Goal: Information Seeking & Learning: Learn about a topic

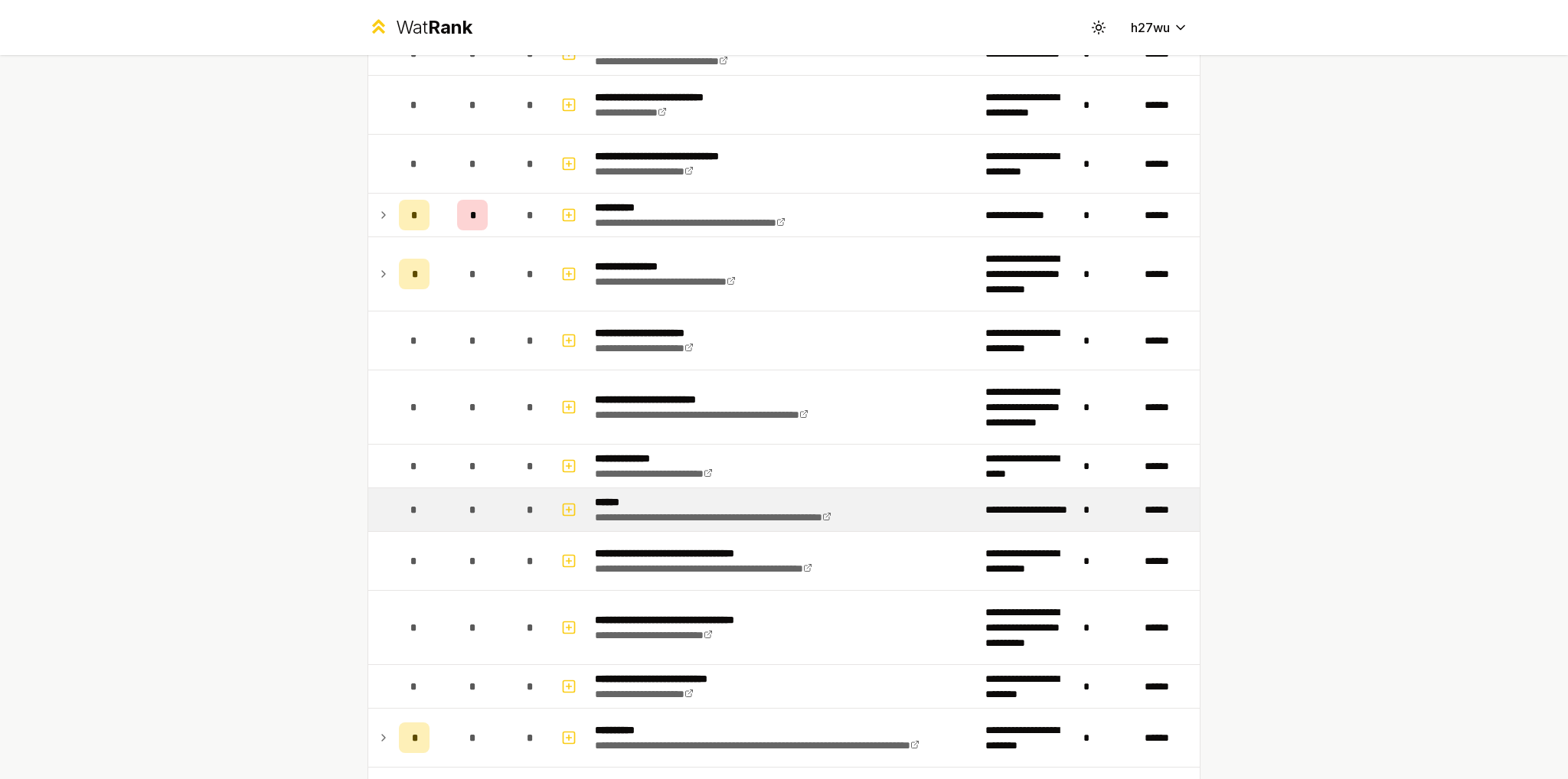
scroll to position [613, 0]
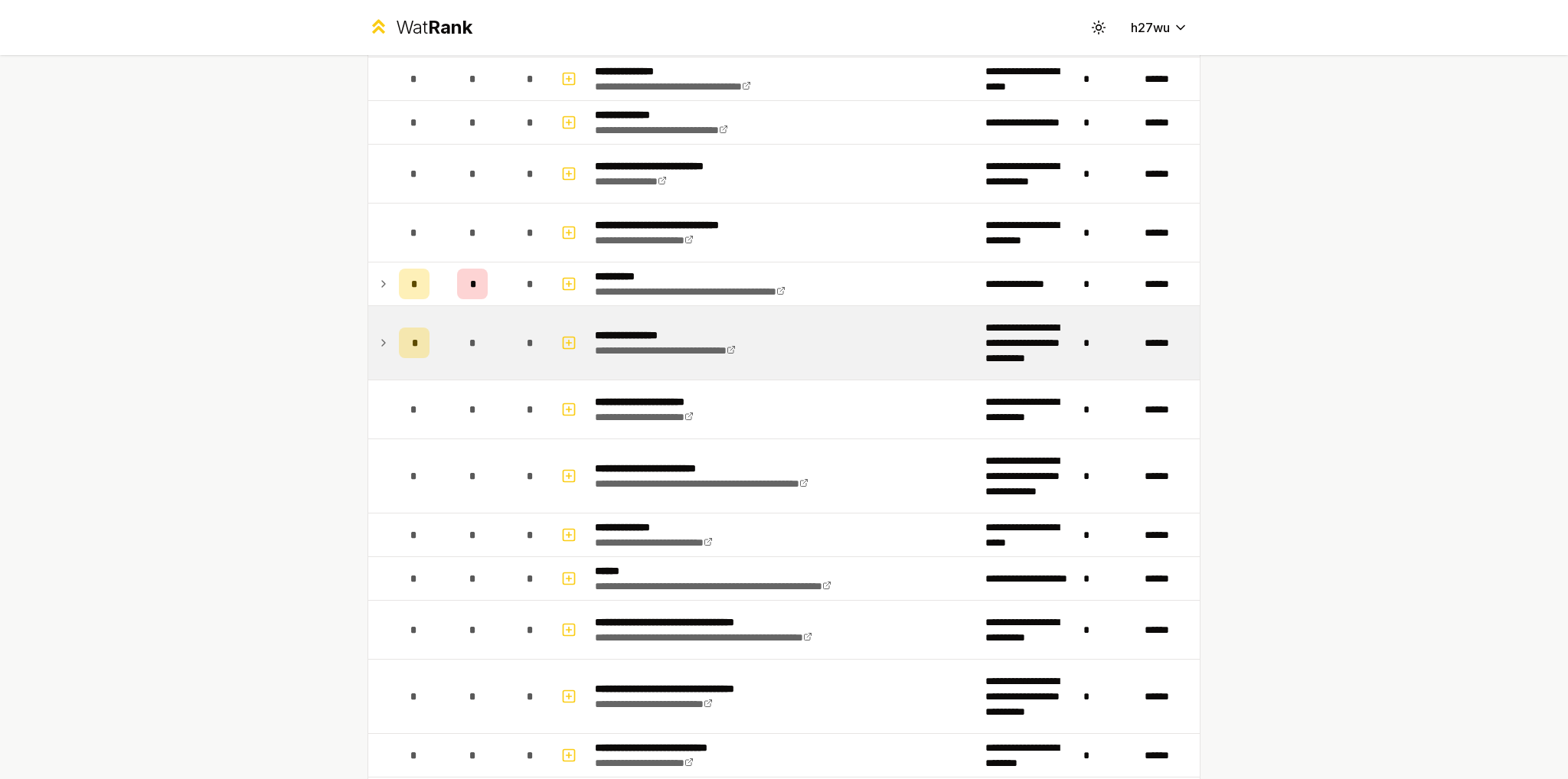
click at [377, 336] on icon at bounding box center [383, 343] width 12 height 18
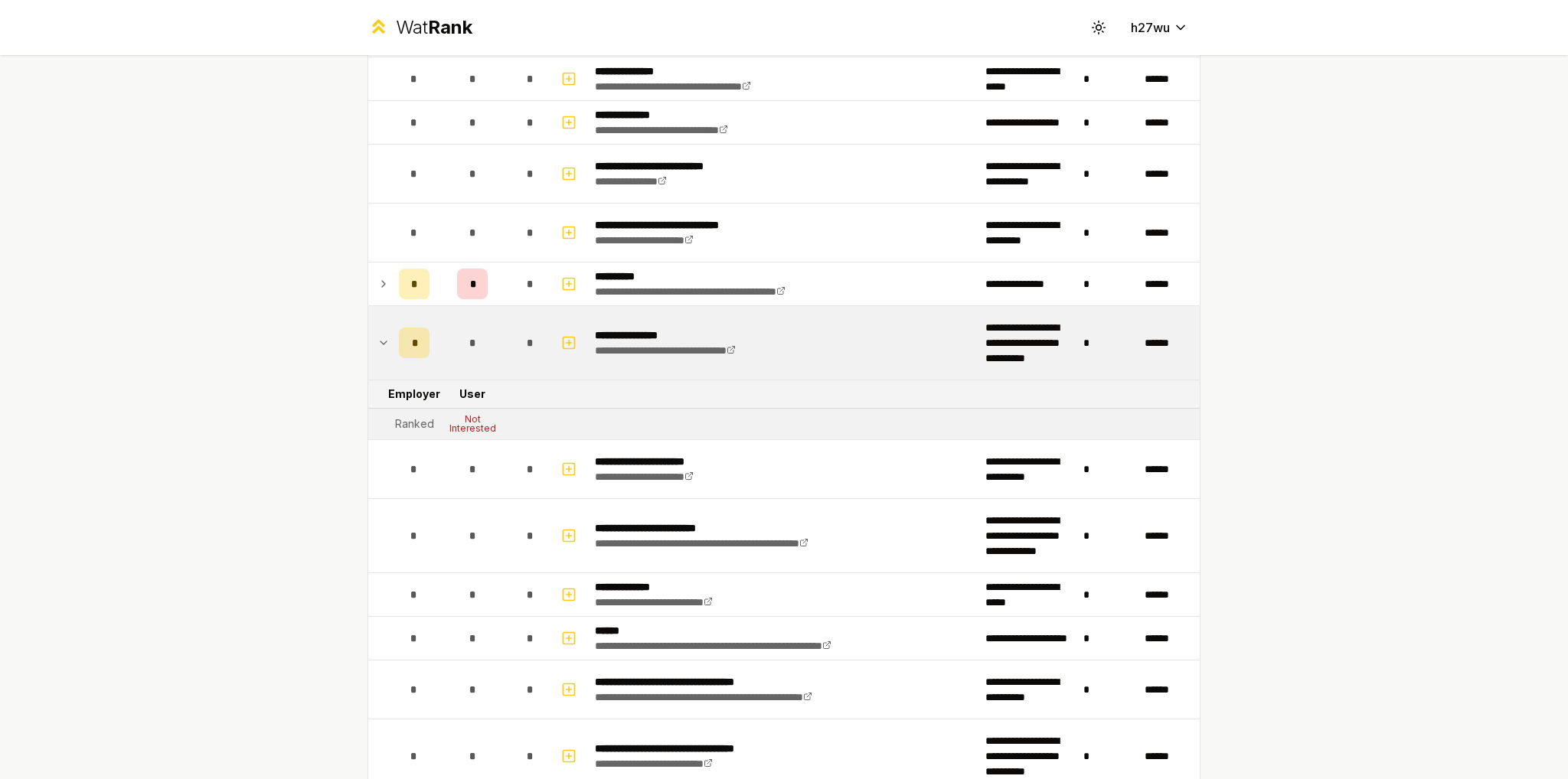
click at [377, 336] on icon at bounding box center [383, 343] width 12 height 18
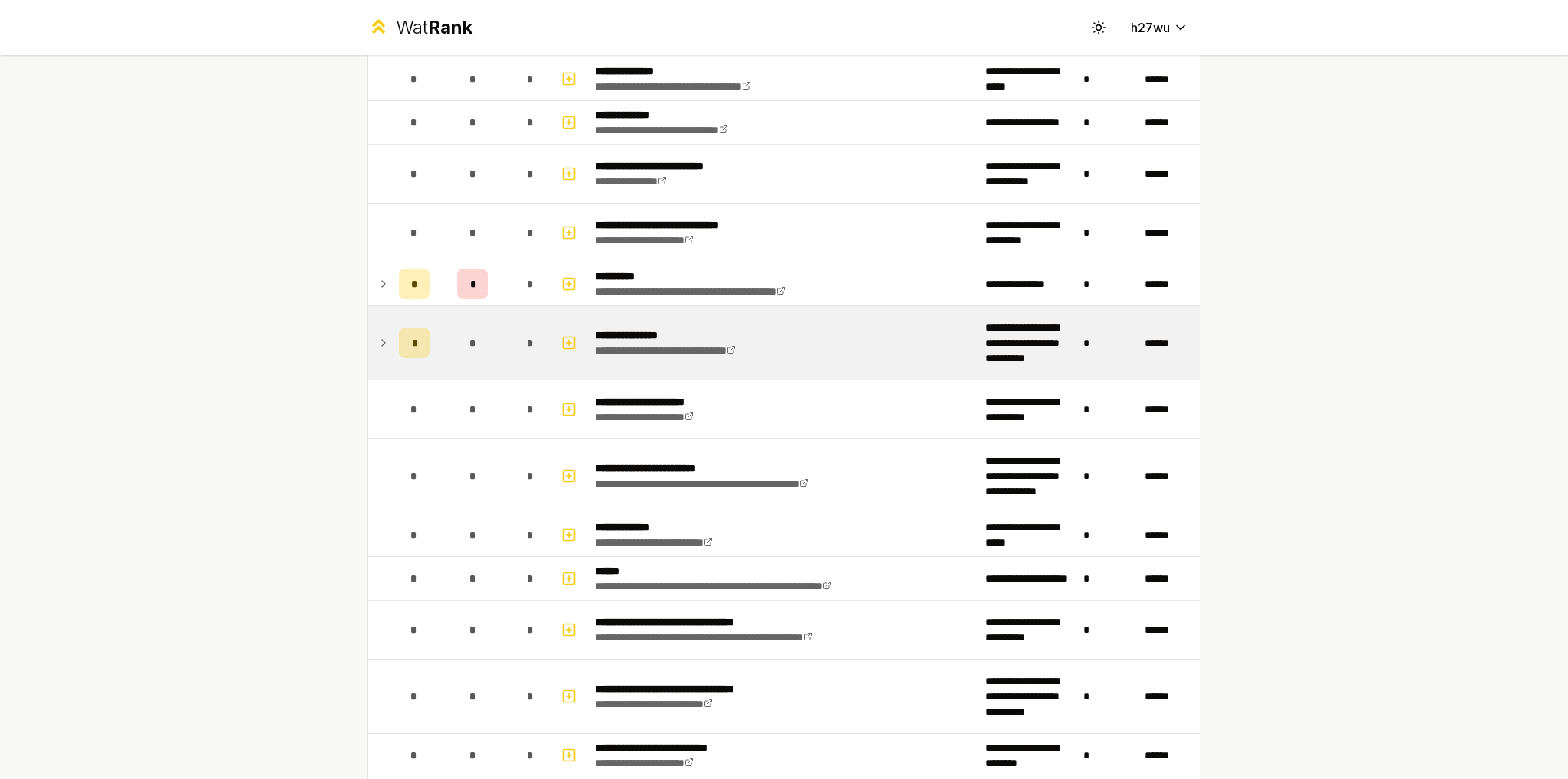
click at [377, 336] on icon at bounding box center [383, 343] width 12 height 18
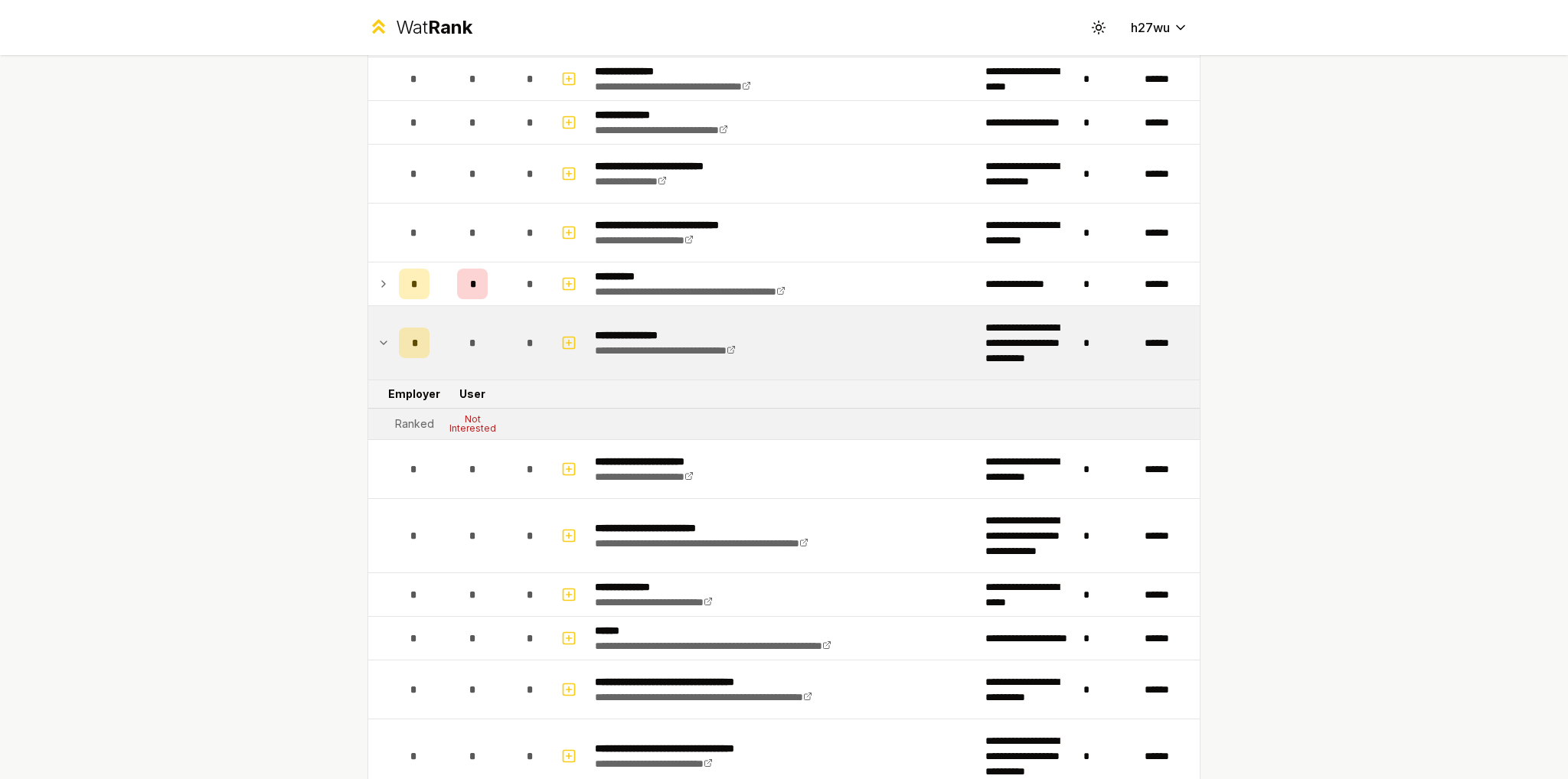
click at [377, 336] on icon at bounding box center [383, 343] width 12 height 18
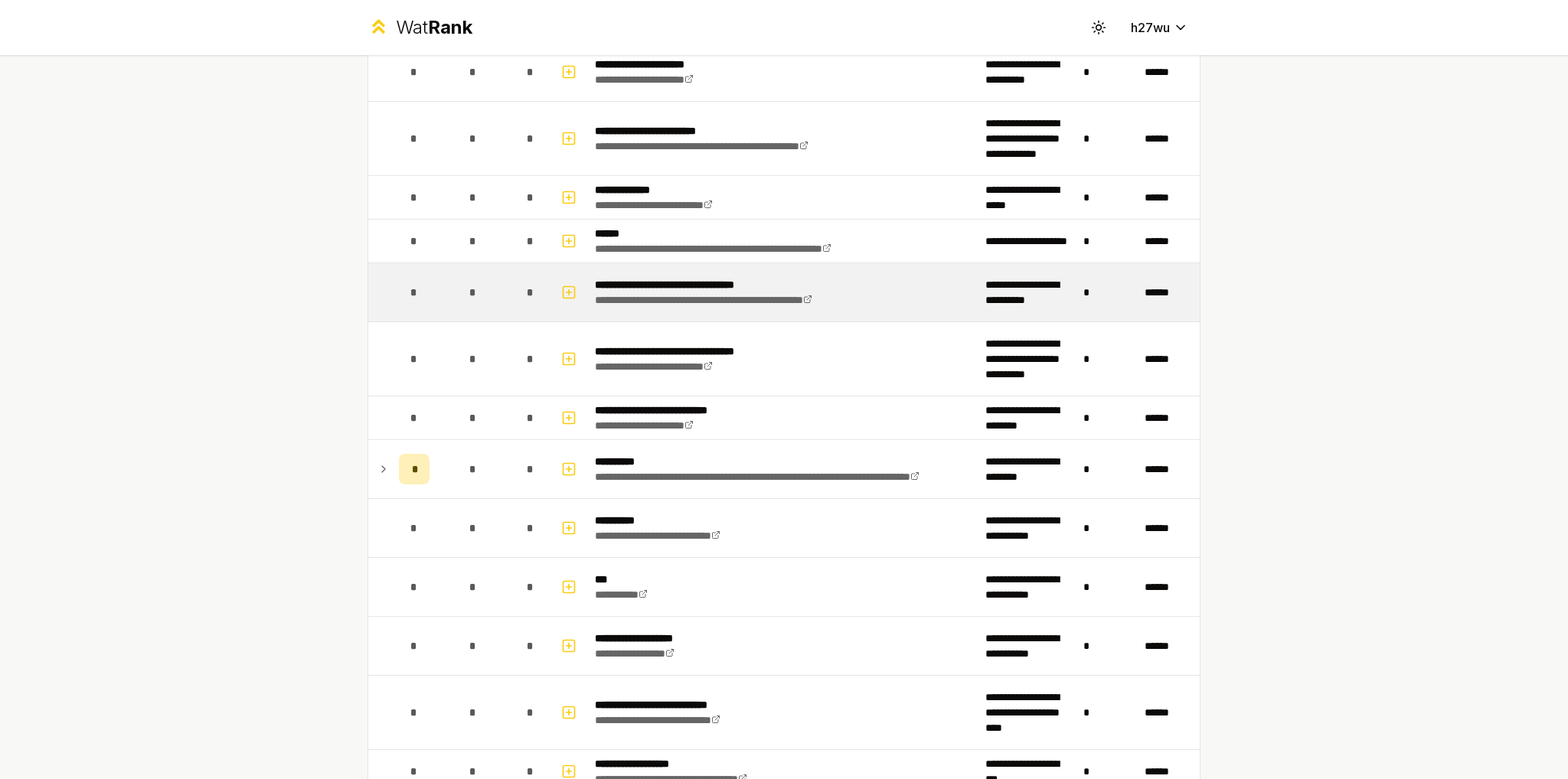
scroll to position [1072, 0]
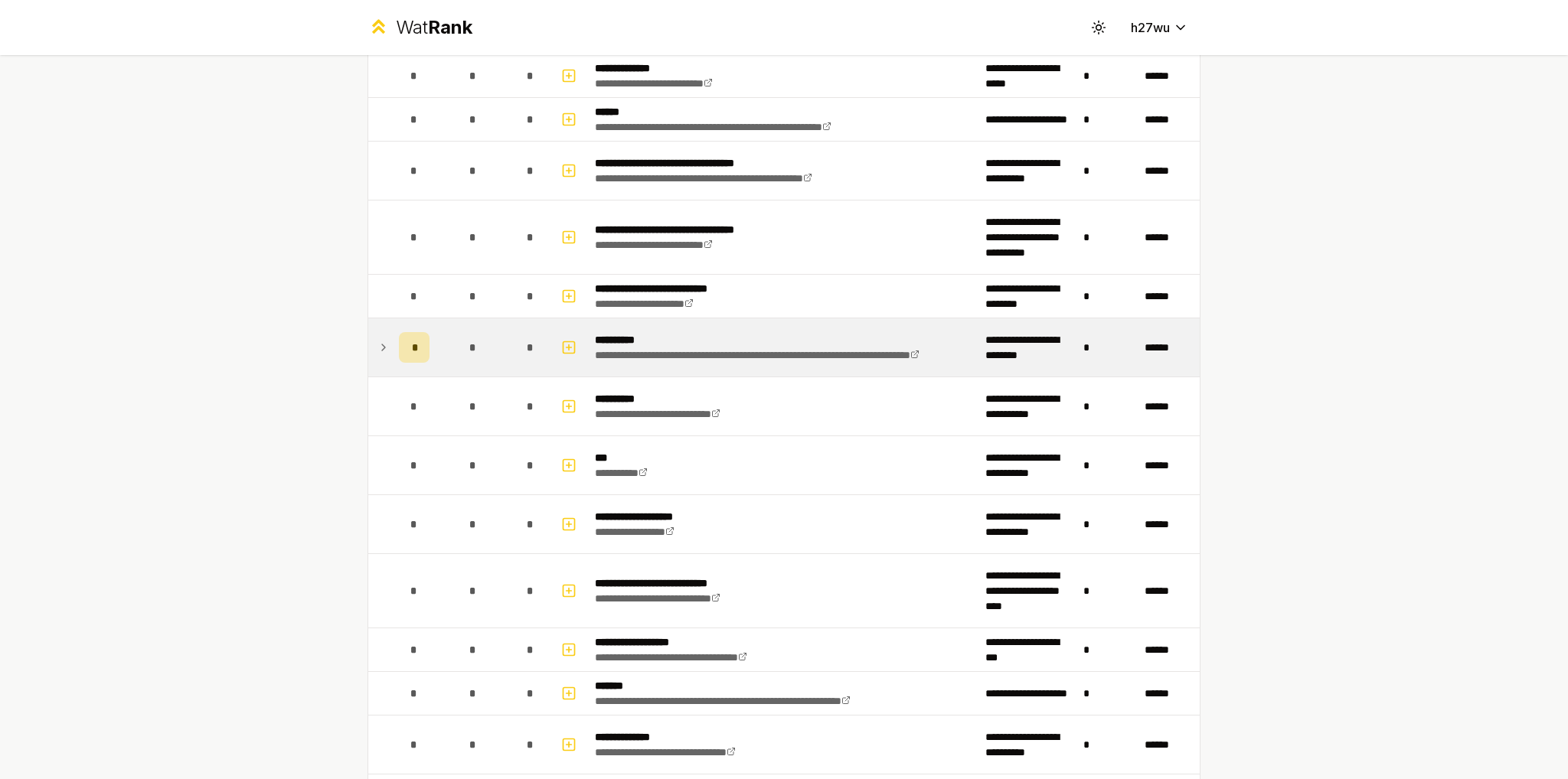
click at [399, 339] on div "*" at bounding box center [414, 347] width 31 height 31
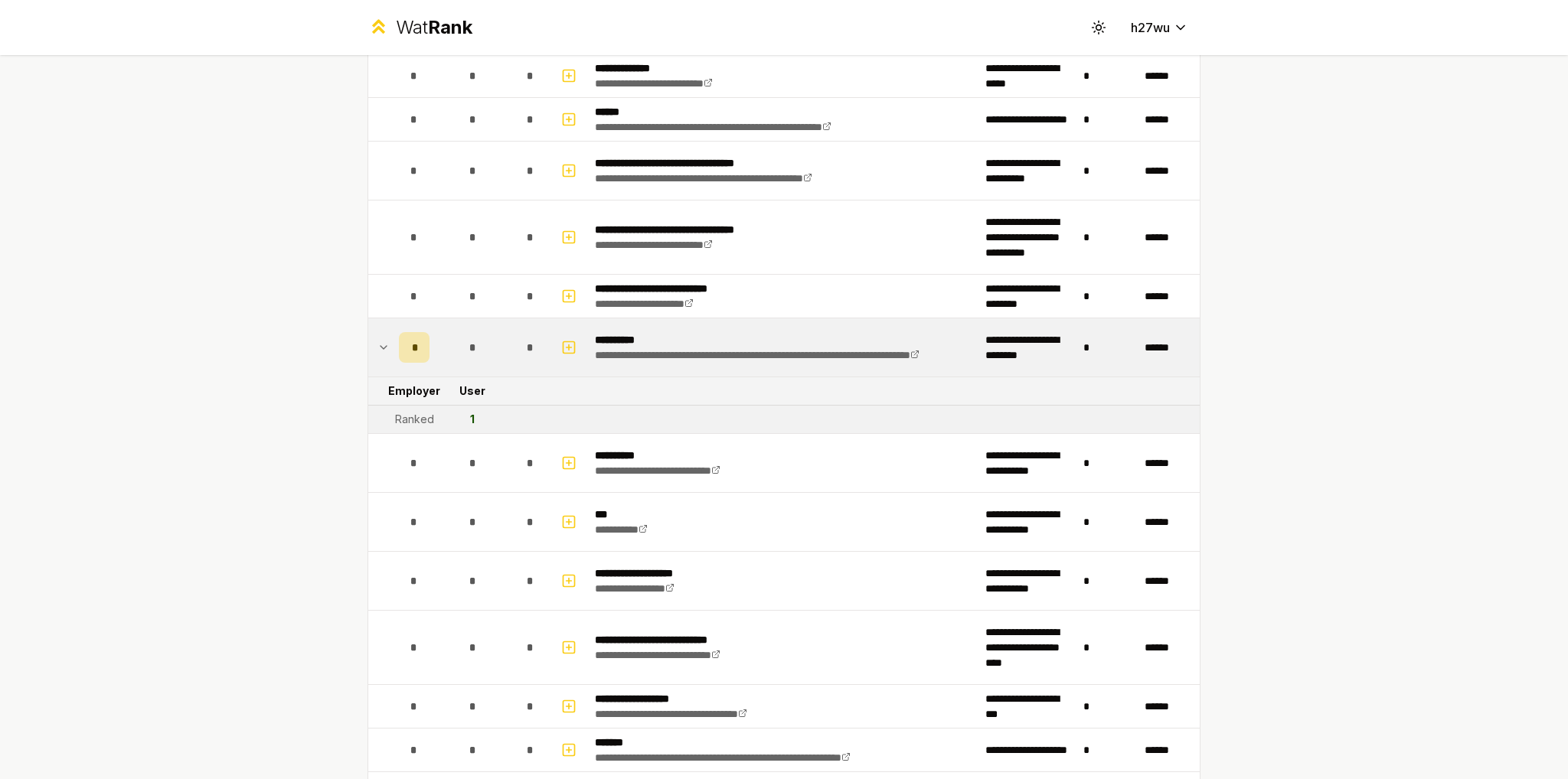
click at [393, 338] on td "*" at bounding box center [414, 348] width 43 height 58
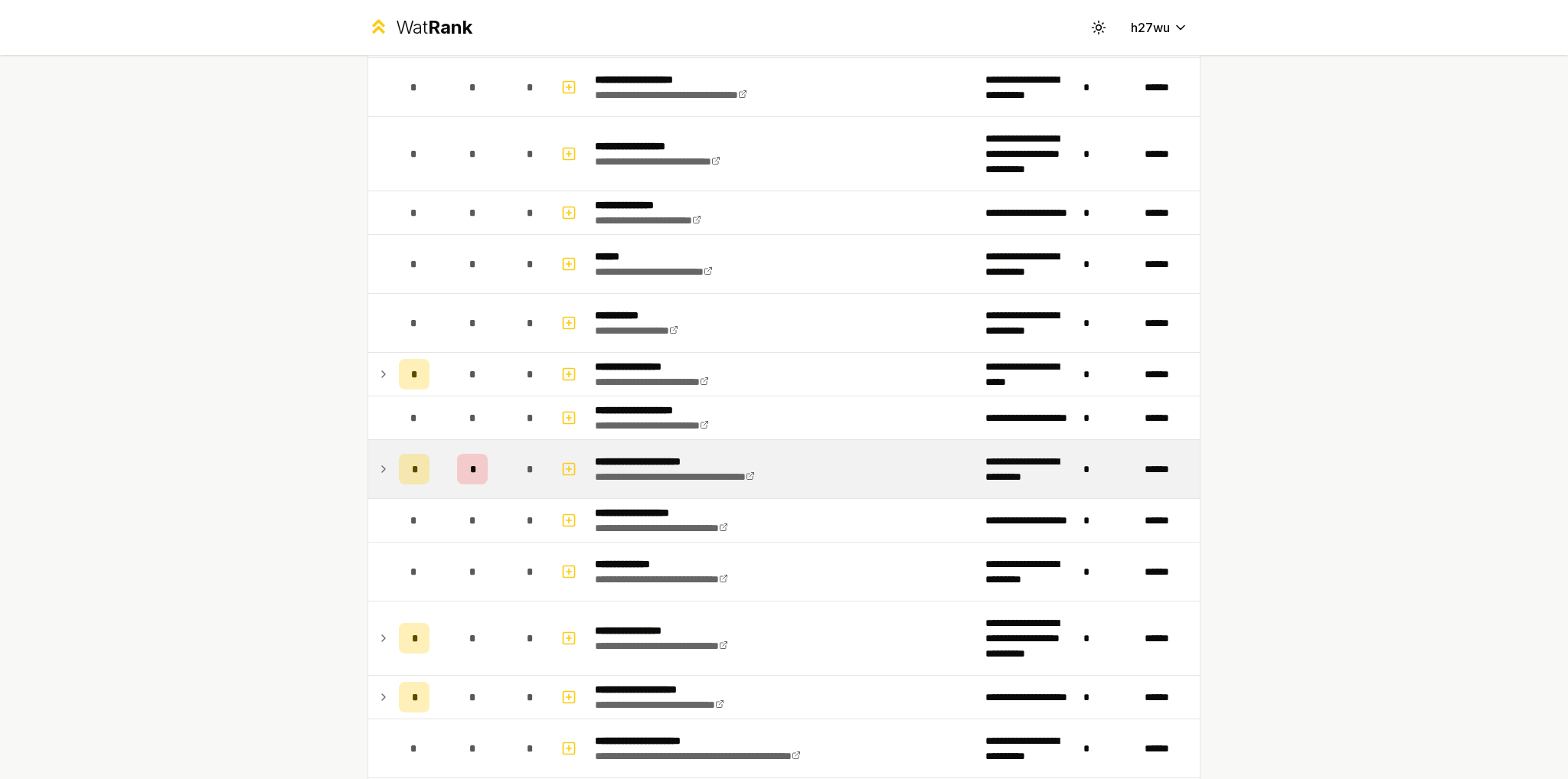
scroll to position [2220, 0]
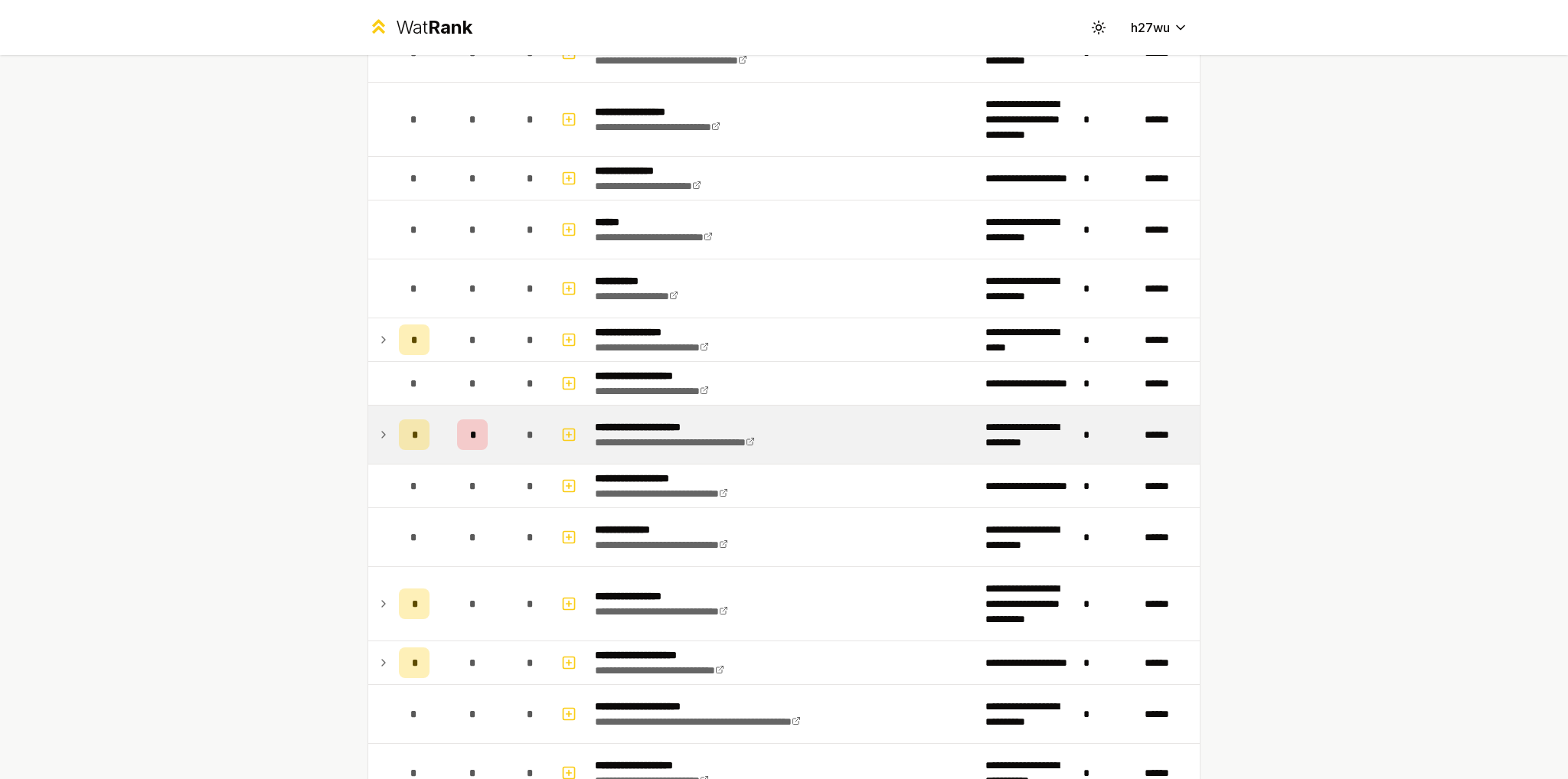
click at [399, 435] on div "*" at bounding box center [414, 435] width 31 height 31
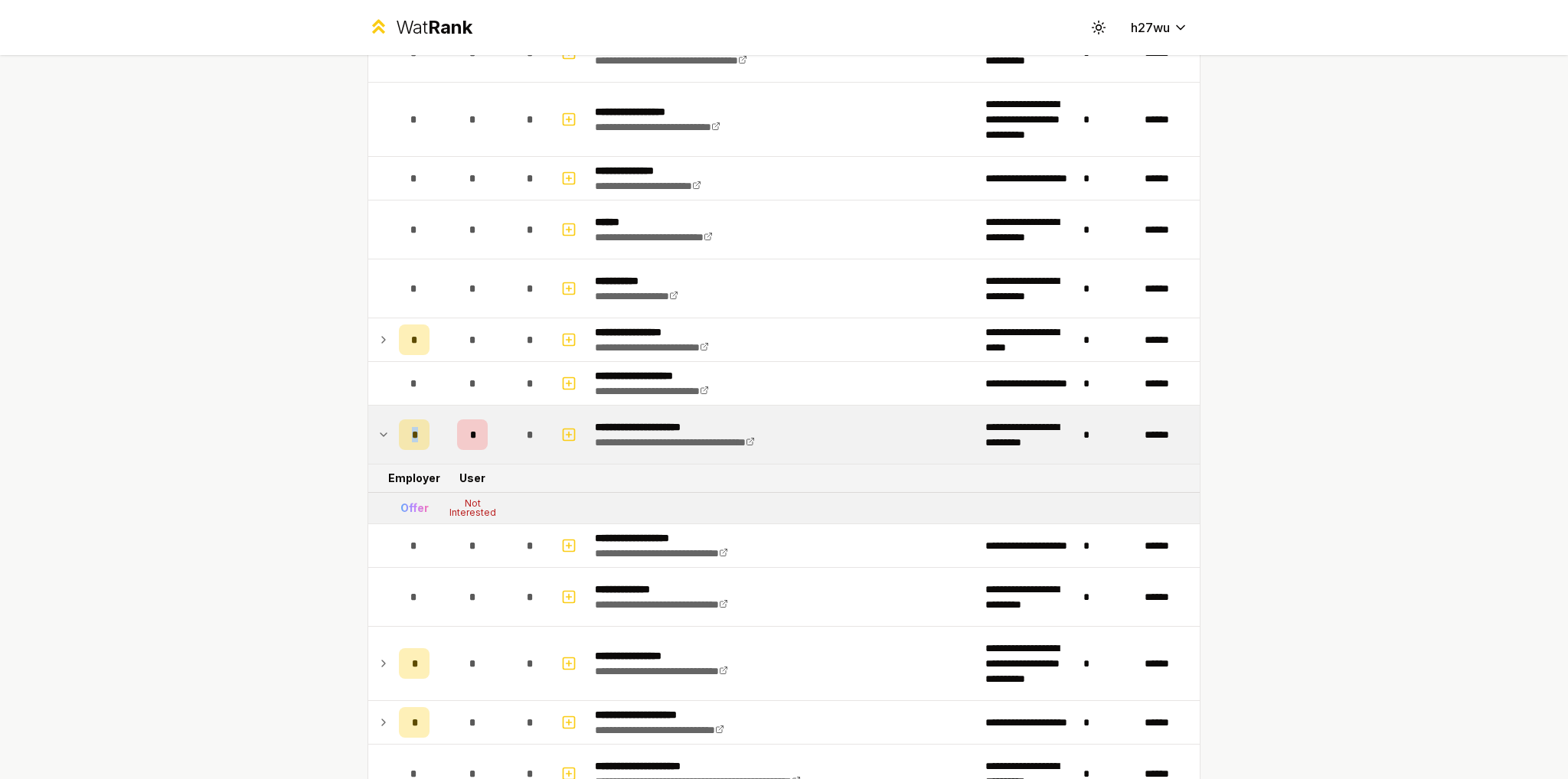
click at [410, 430] on div "*" at bounding box center [414, 435] width 31 height 31
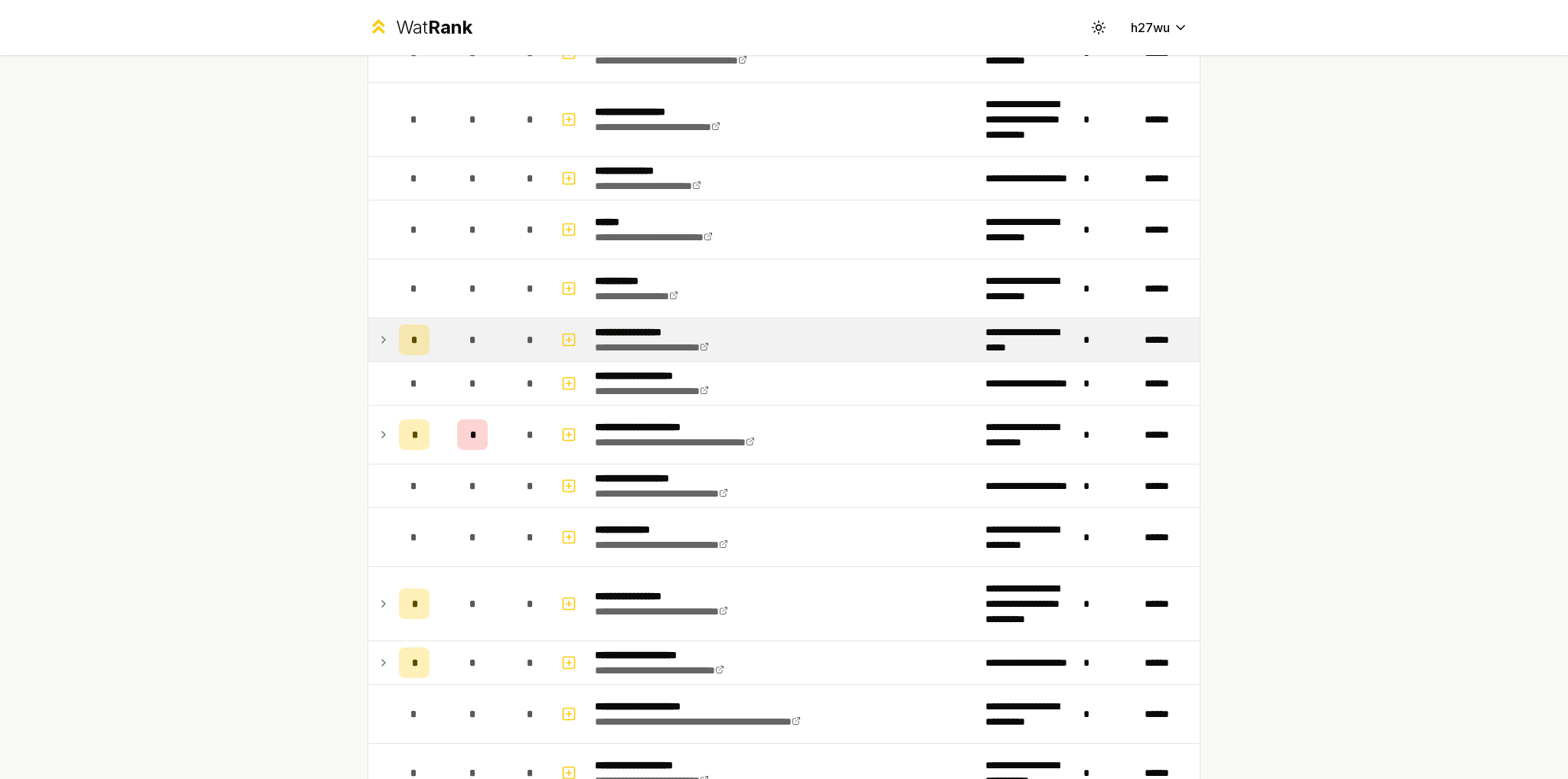
click at [383, 331] on icon at bounding box center [383, 340] width 12 height 18
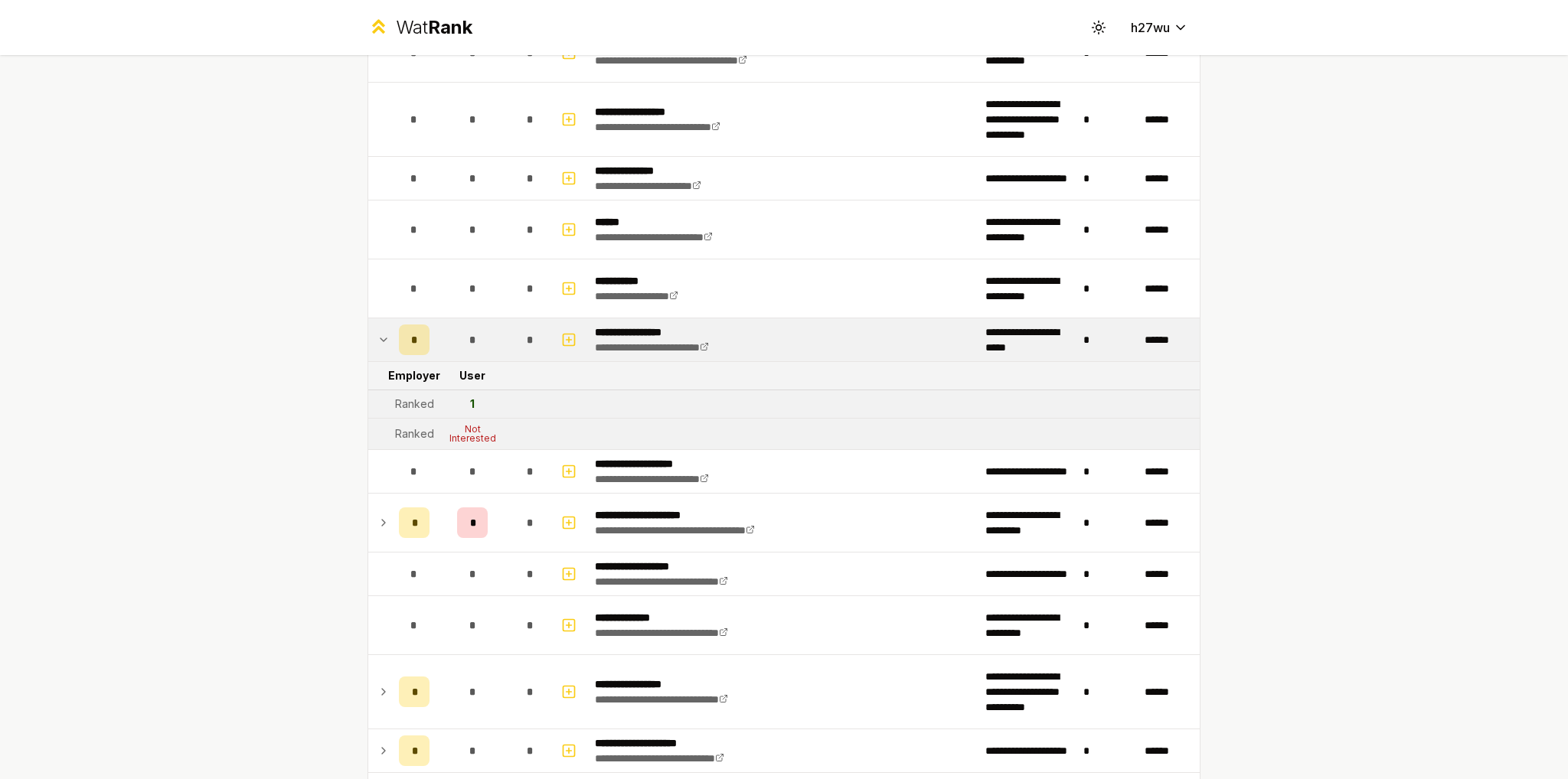
click at [383, 331] on icon at bounding box center [383, 340] width 12 height 18
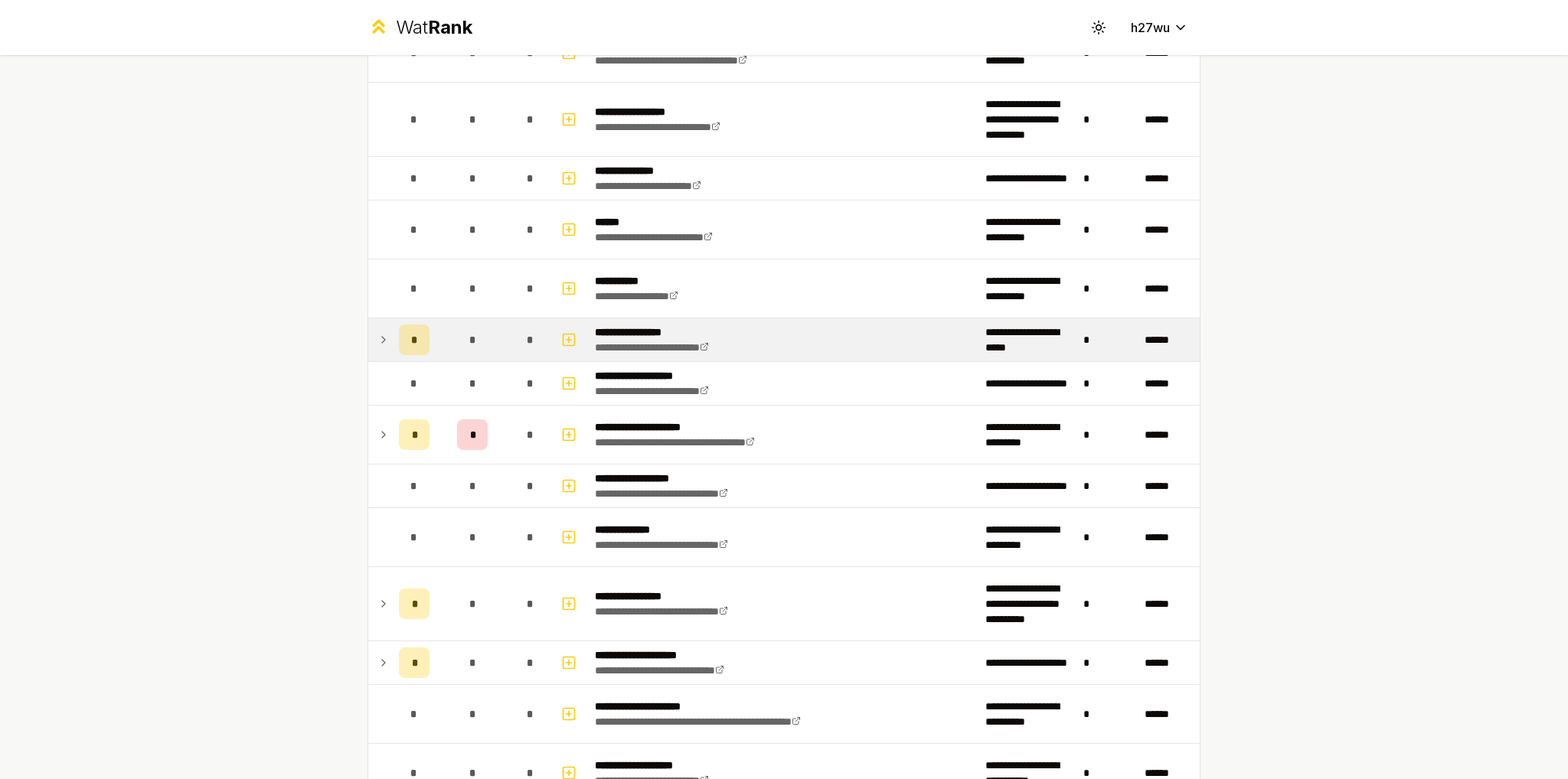
click at [383, 331] on icon at bounding box center [383, 340] width 12 height 18
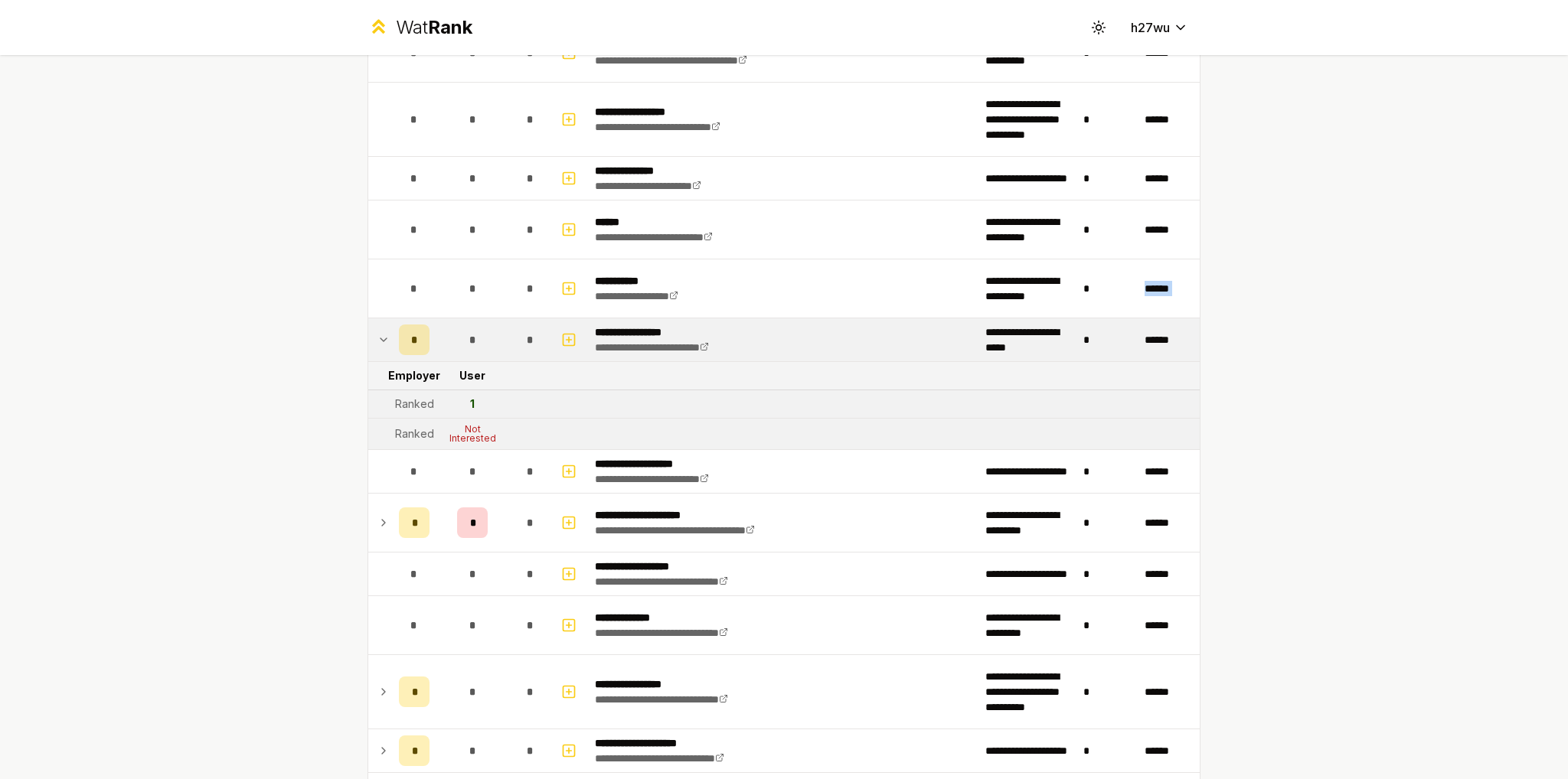
click at [383, 331] on icon at bounding box center [383, 340] width 12 height 18
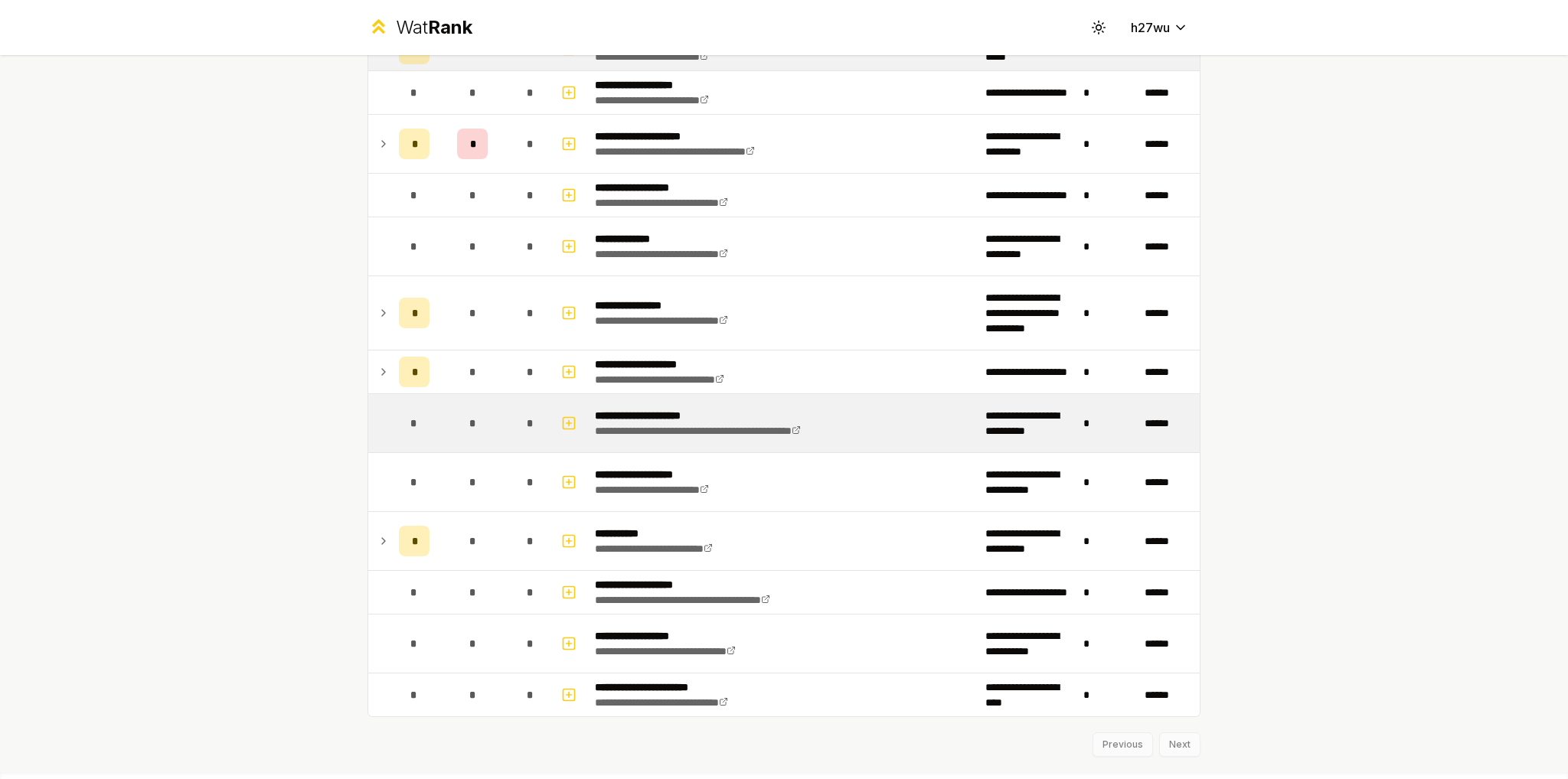
scroll to position [2535, 0]
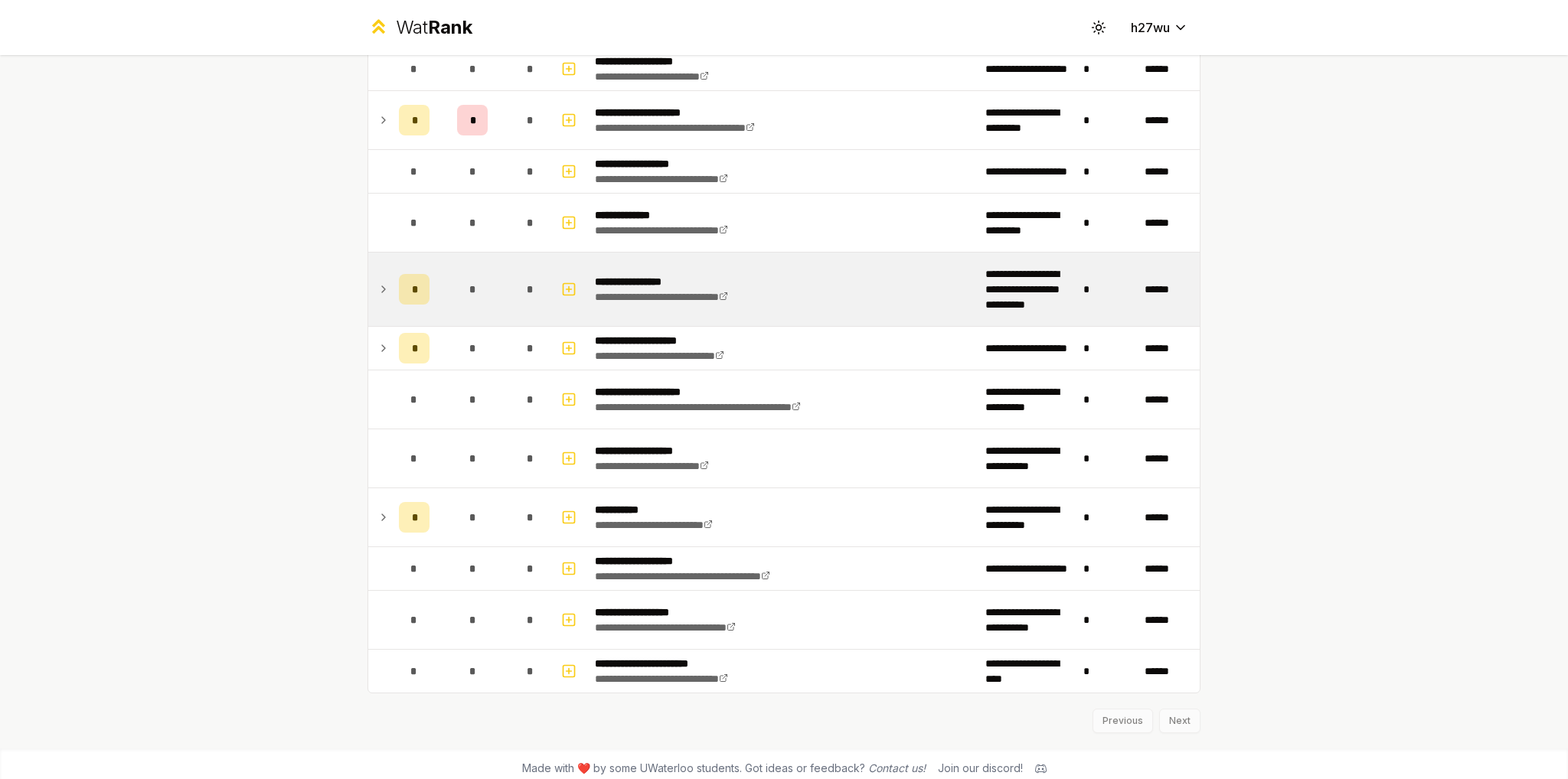
click at [393, 286] on td "*" at bounding box center [414, 290] width 43 height 74
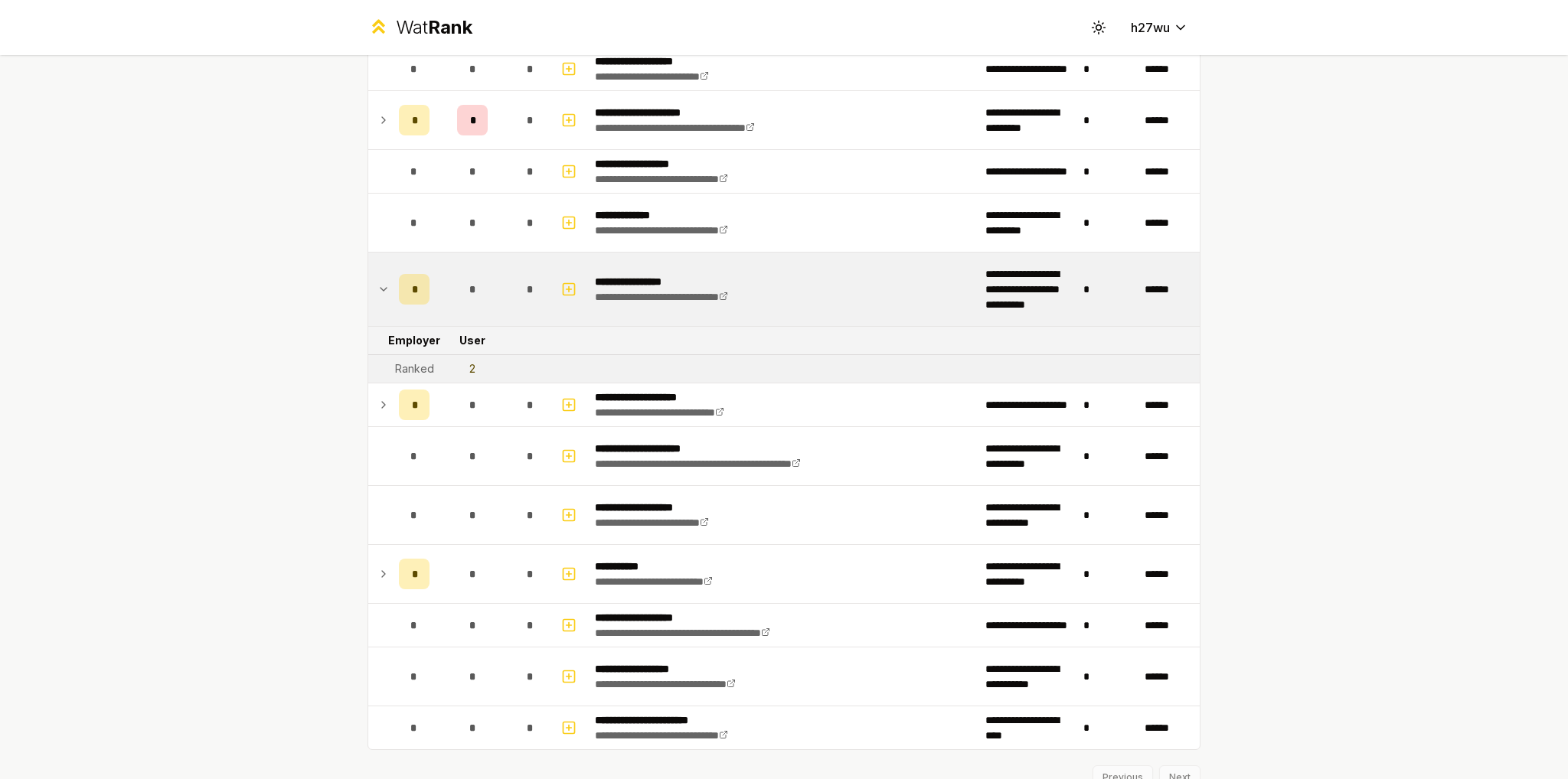
click at [393, 286] on td "*" at bounding box center [414, 290] width 43 height 74
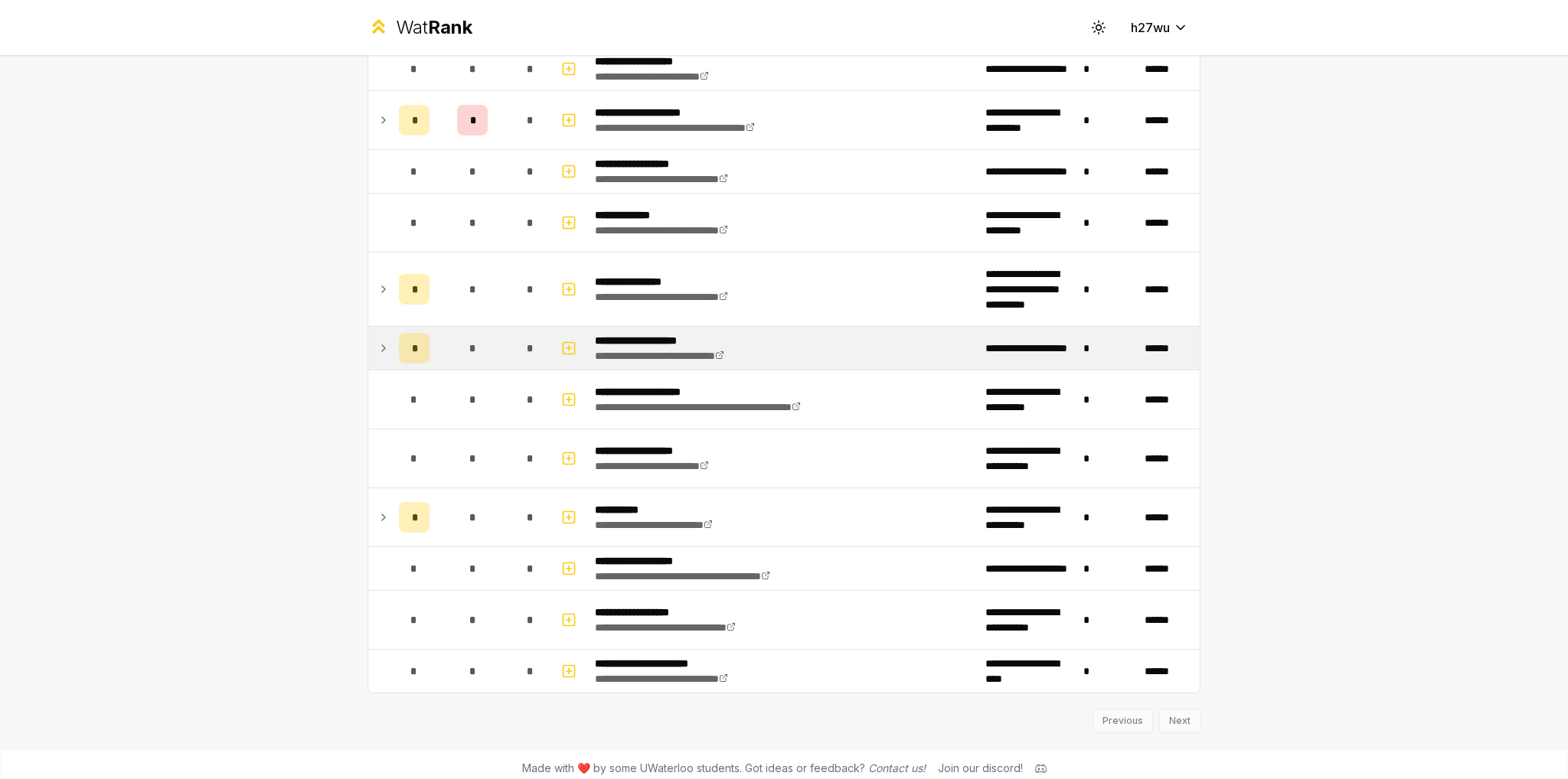
click at [416, 339] on div "*" at bounding box center [414, 348] width 31 height 31
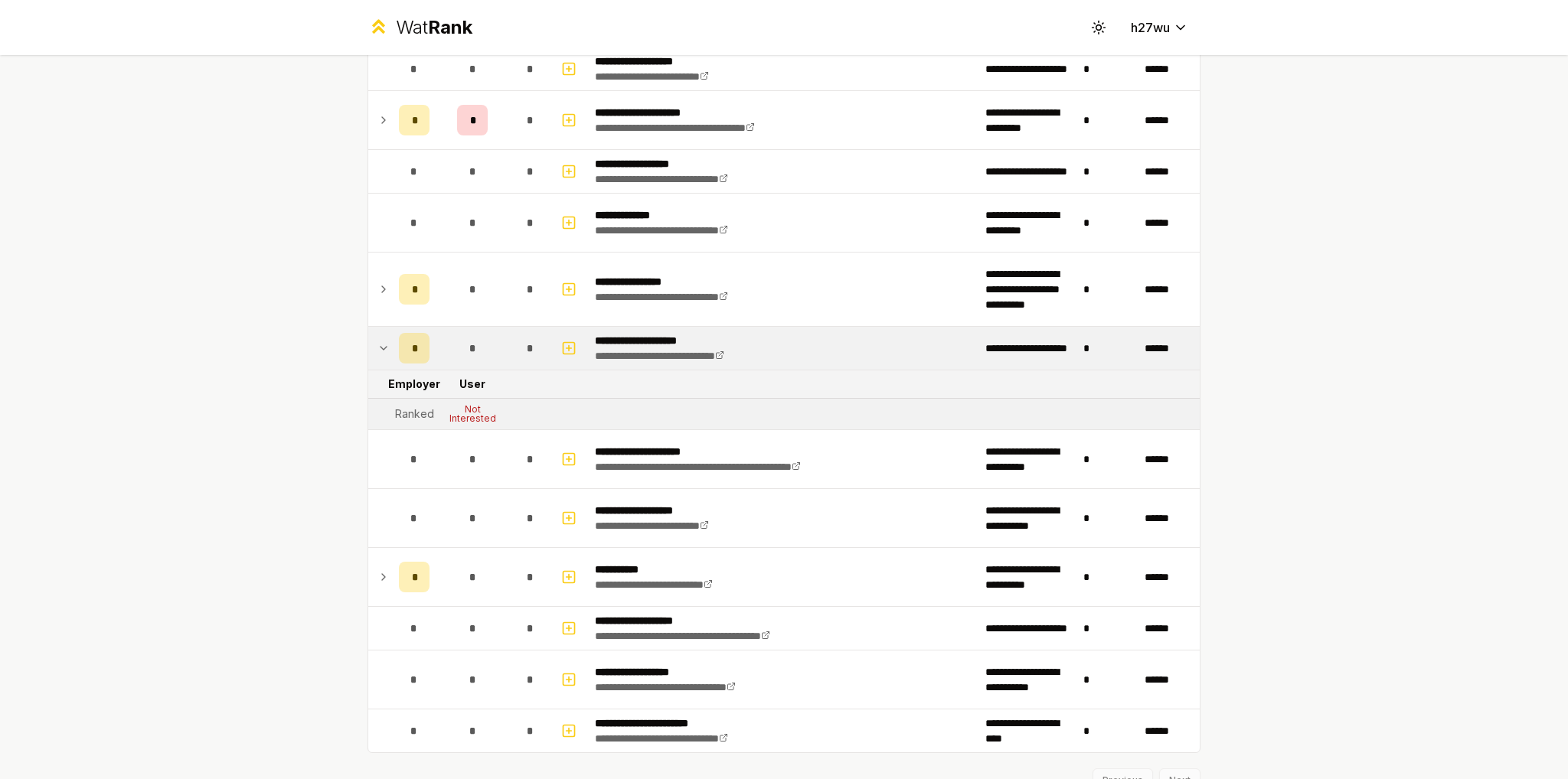
click at [416, 339] on div "*" at bounding box center [414, 348] width 31 height 31
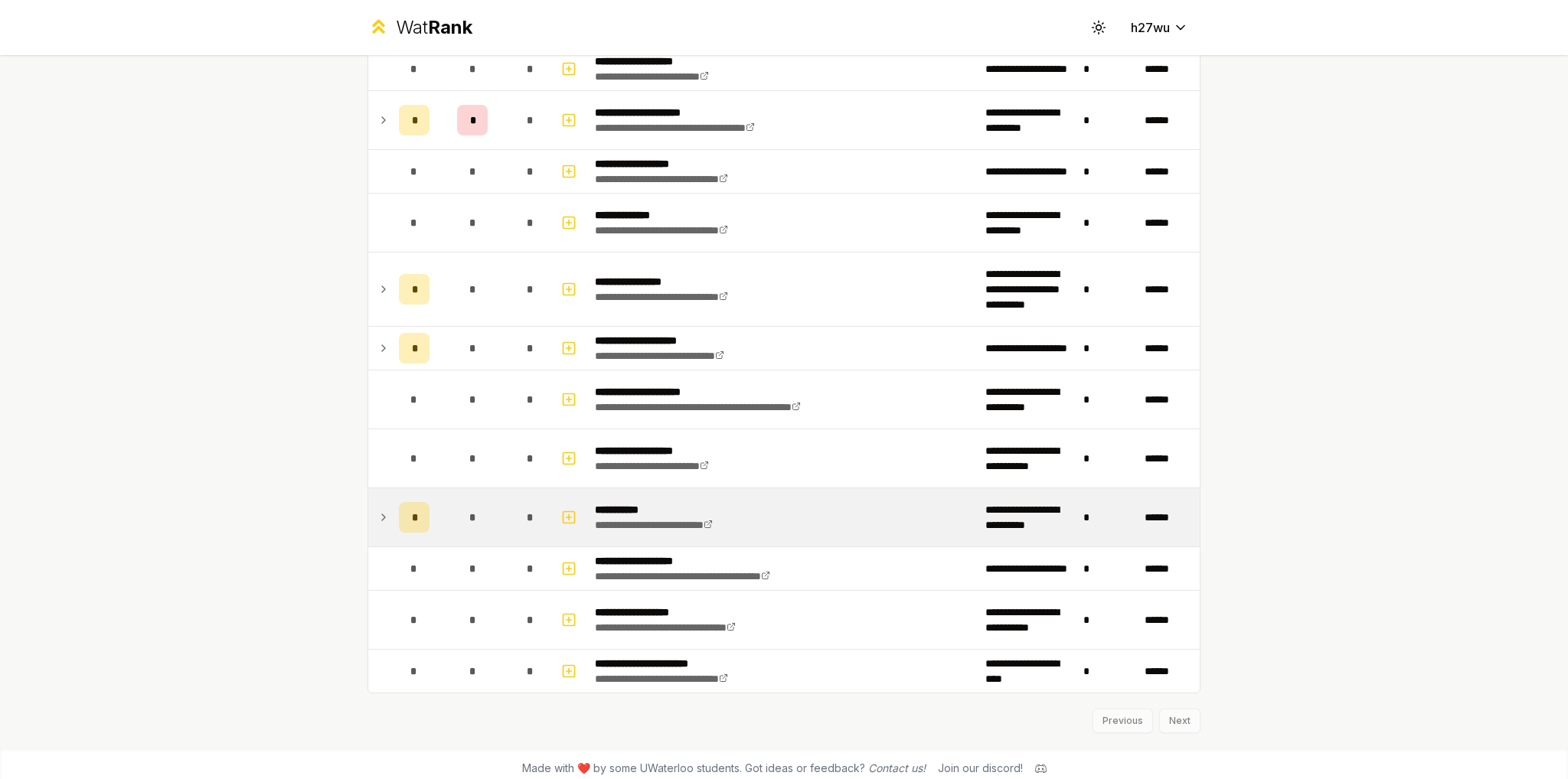
click at [429, 507] on td "*" at bounding box center [414, 517] width 43 height 58
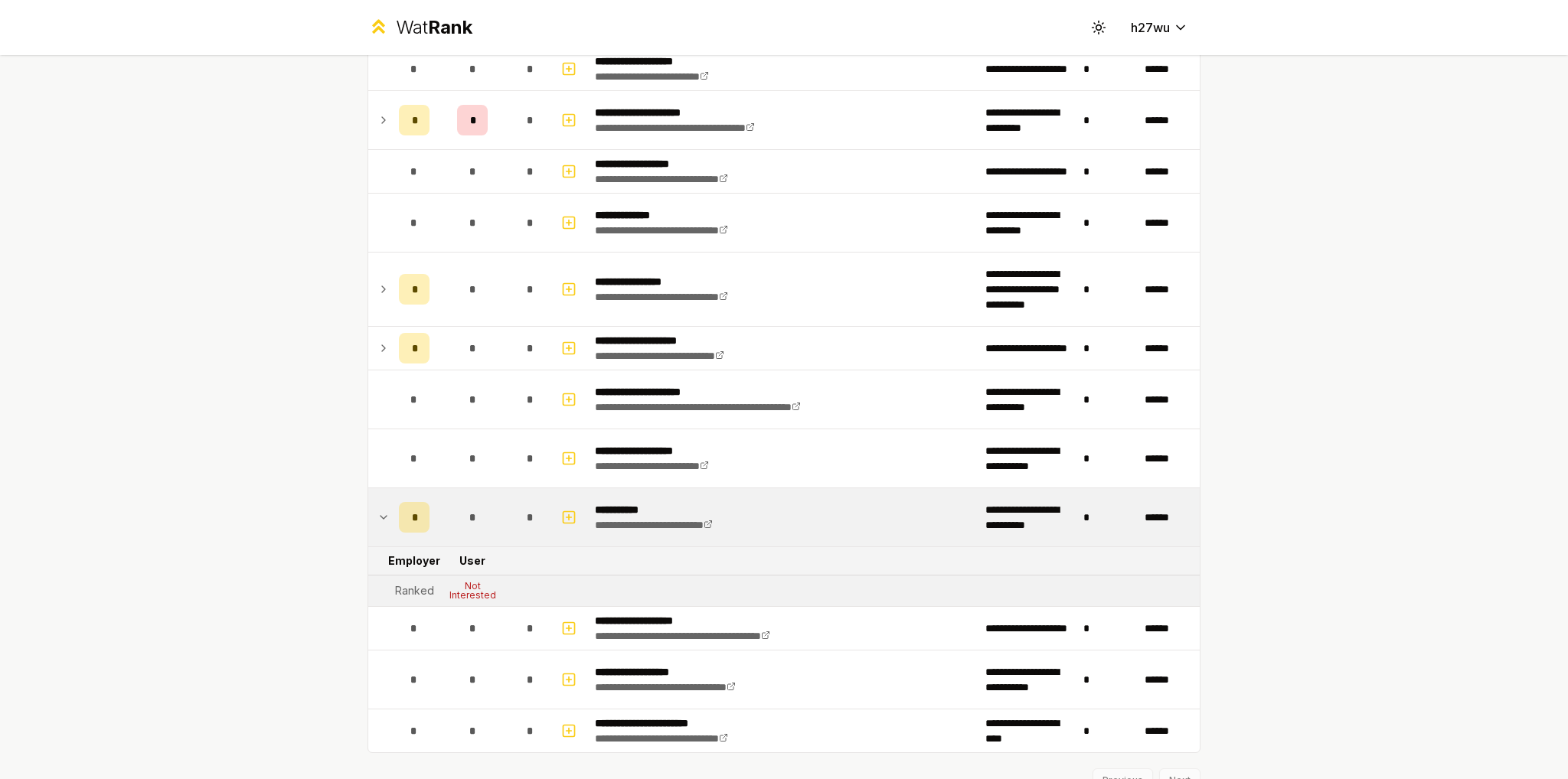
click at [429, 507] on td "*" at bounding box center [414, 517] width 43 height 58
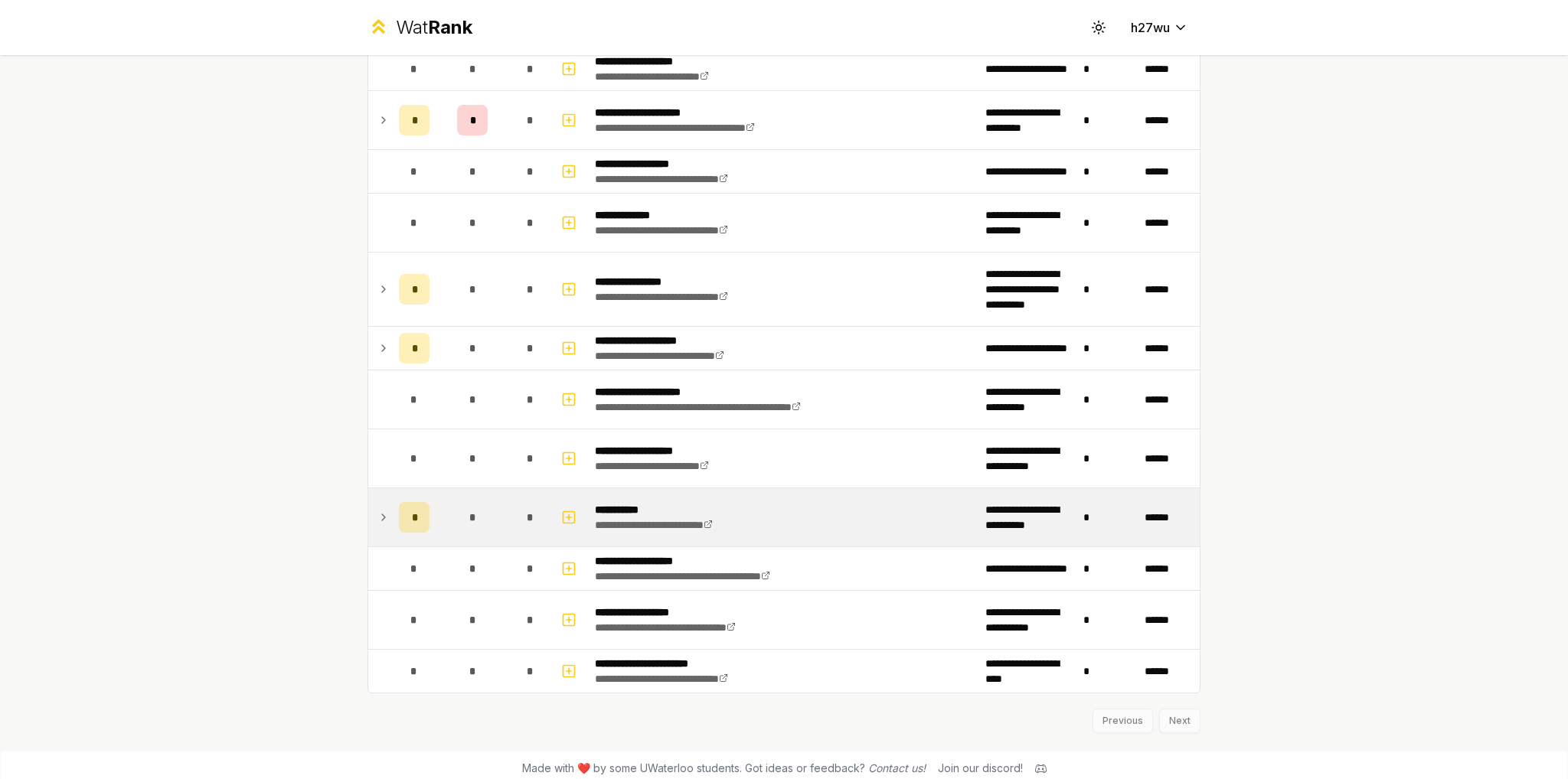
click at [472, 511] on div "*" at bounding box center [472, 517] width 31 height 31
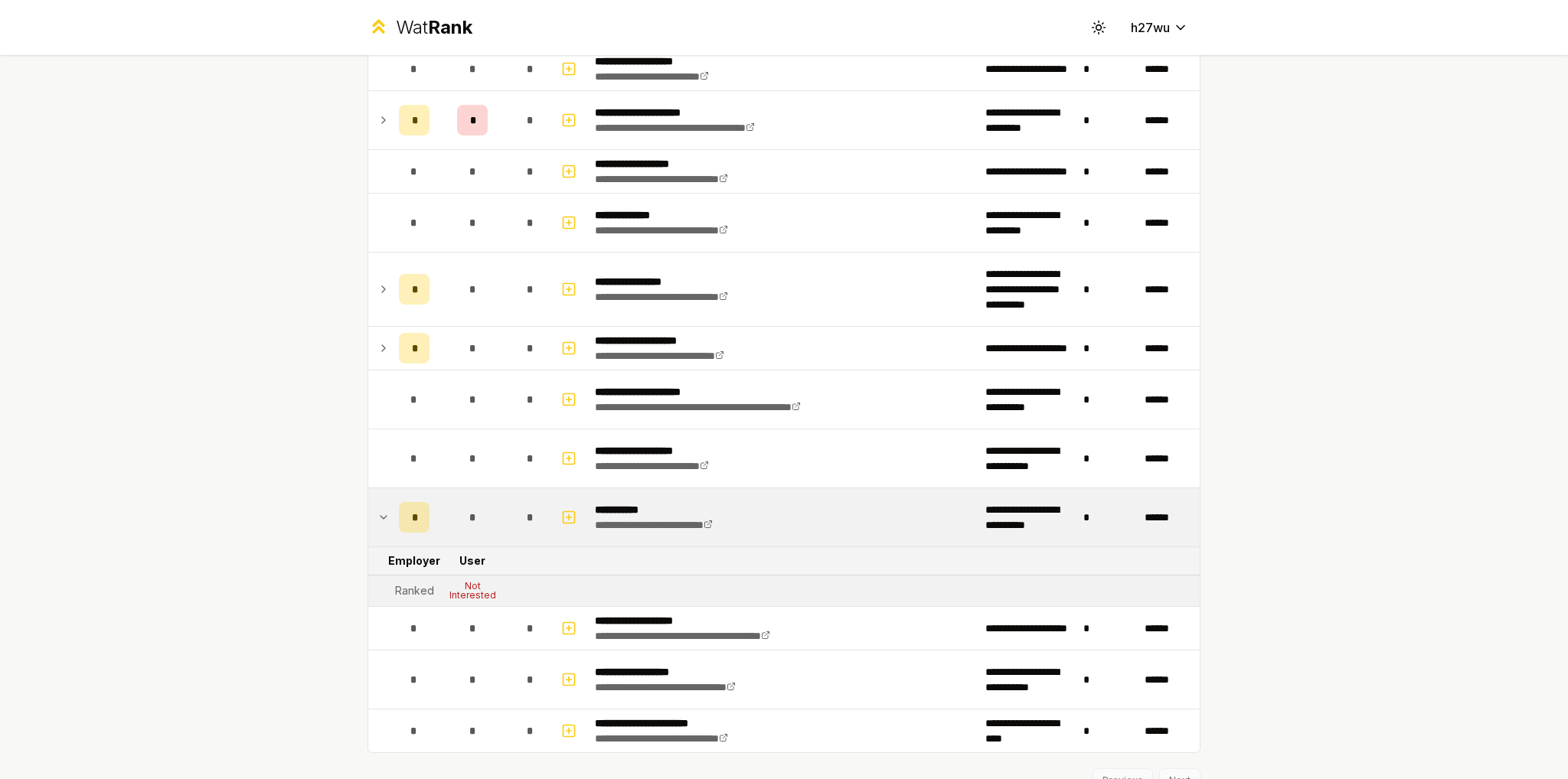
click at [469, 510] on span "*" at bounding box center [472, 517] width 7 height 15
